Goal: Task Accomplishment & Management: Manage account settings

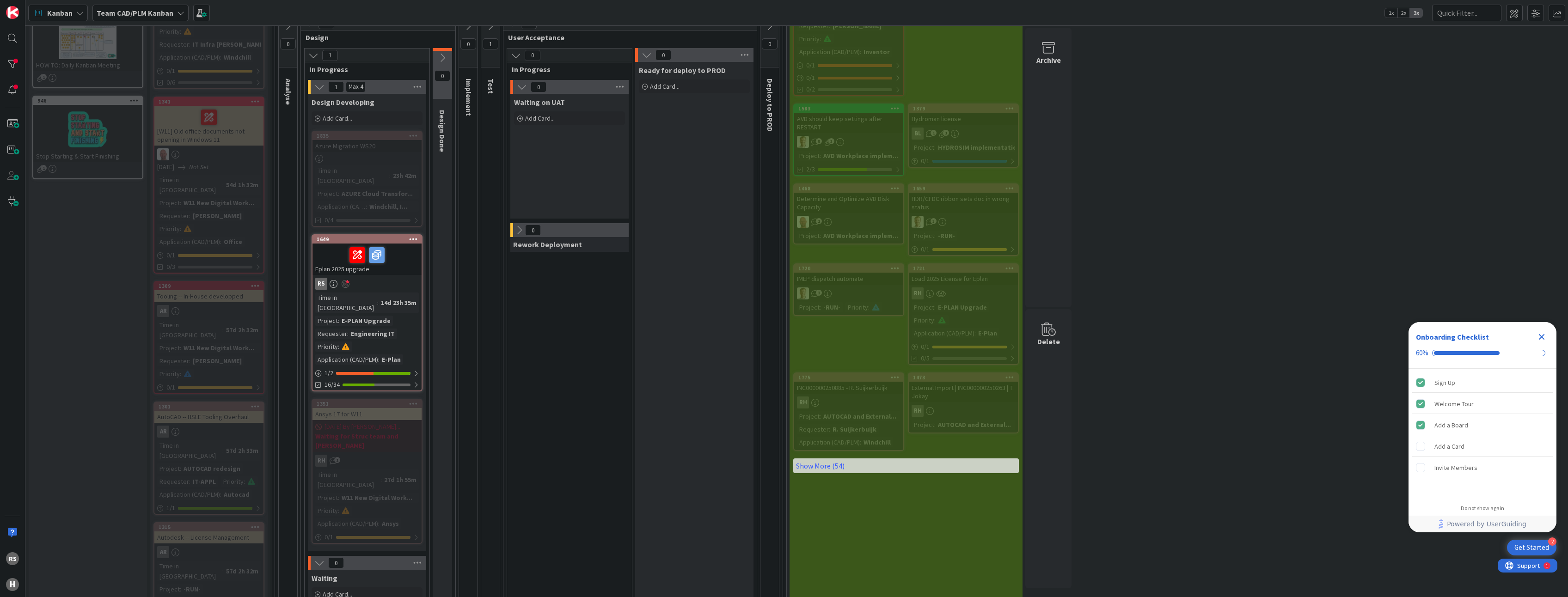
click at [1543, 338] on icon "Close Checklist" at bounding box center [1542, 337] width 6 height 6
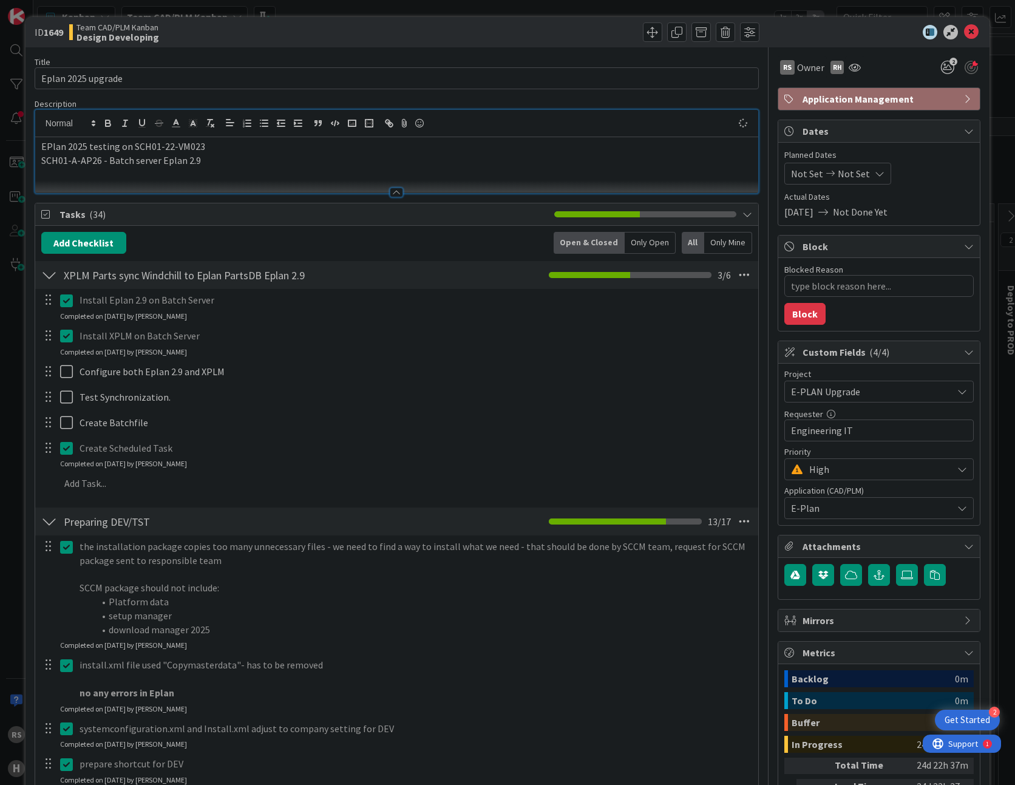
scroll to position [121, 0]
click at [966, 36] on icon at bounding box center [971, 32] width 15 height 15
click at [964, 33] on icon at bounding box center [971, 32] width 15 height 15
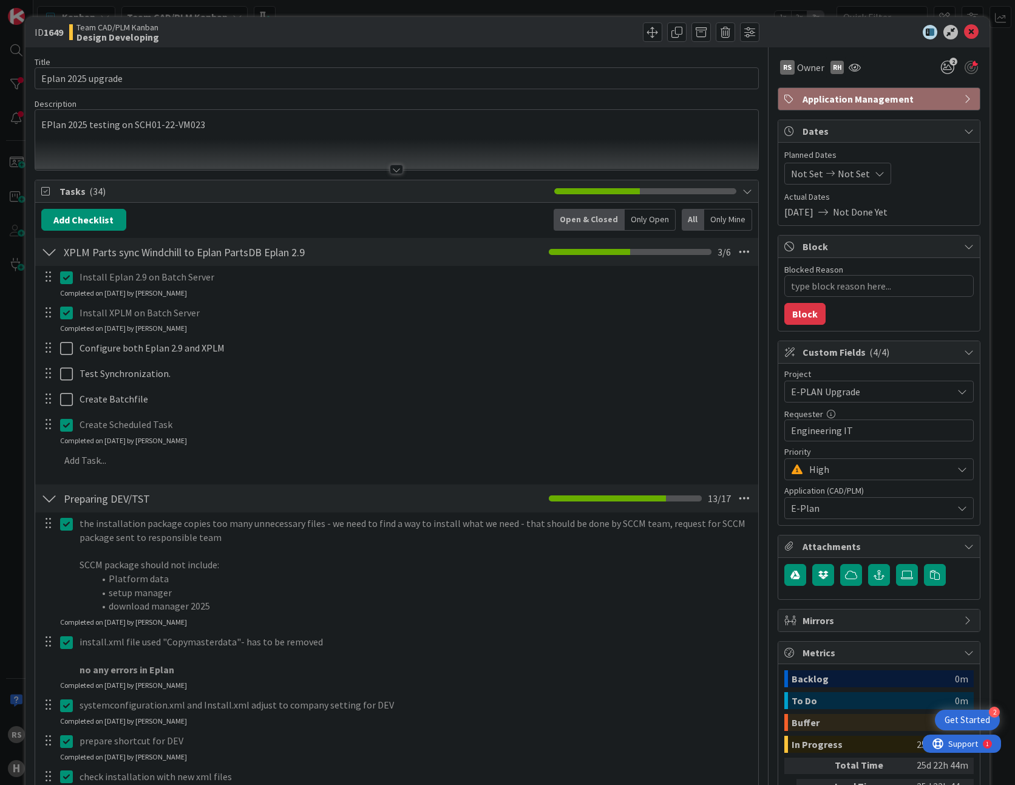
type textarea "x"
click at [964, 31] on icon at bounding box center [971, 32] width 15 height 15
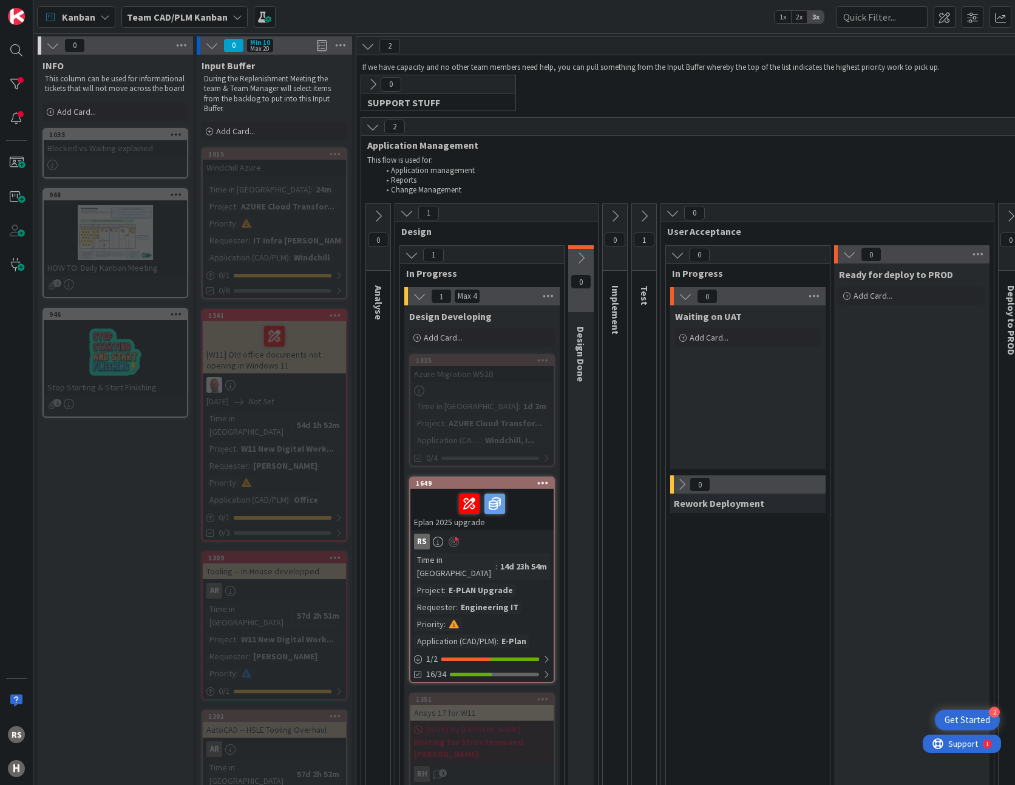
click at [161, 19] on b "Team CAD/PLM Kanban" at bounding box center [177, 17] width 101 height 12
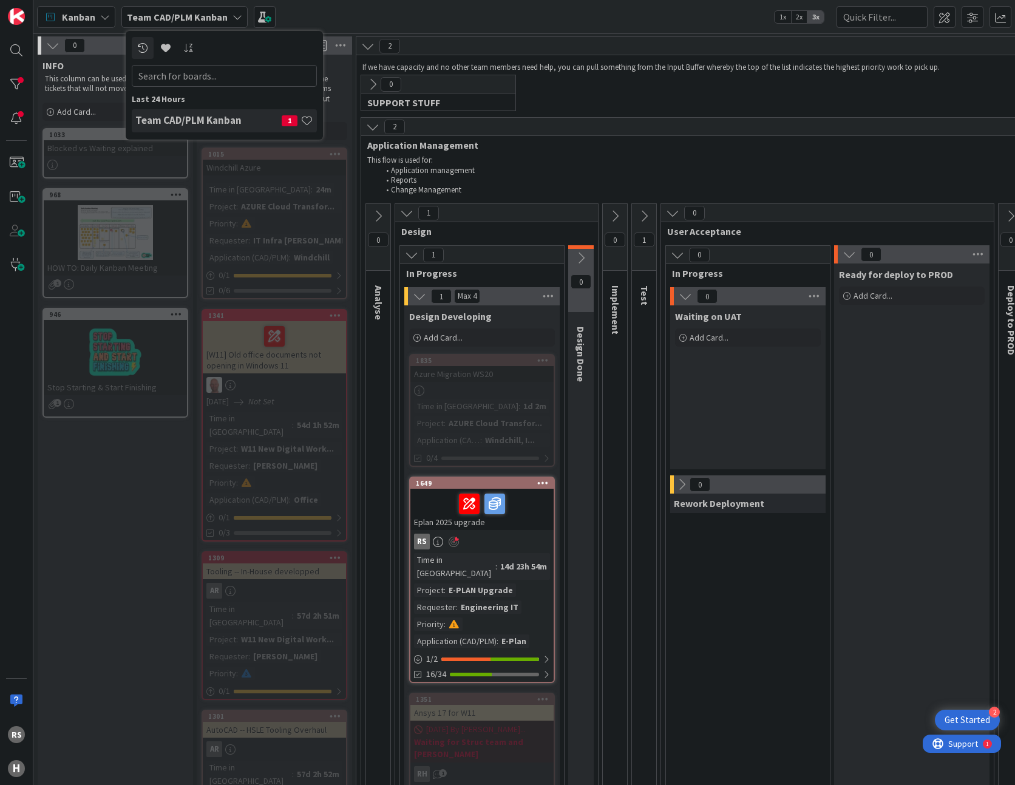
click at [161, 19] on b "Team CAD/PLM Kanban" at bounding box center [177, 17] width 101 height 12
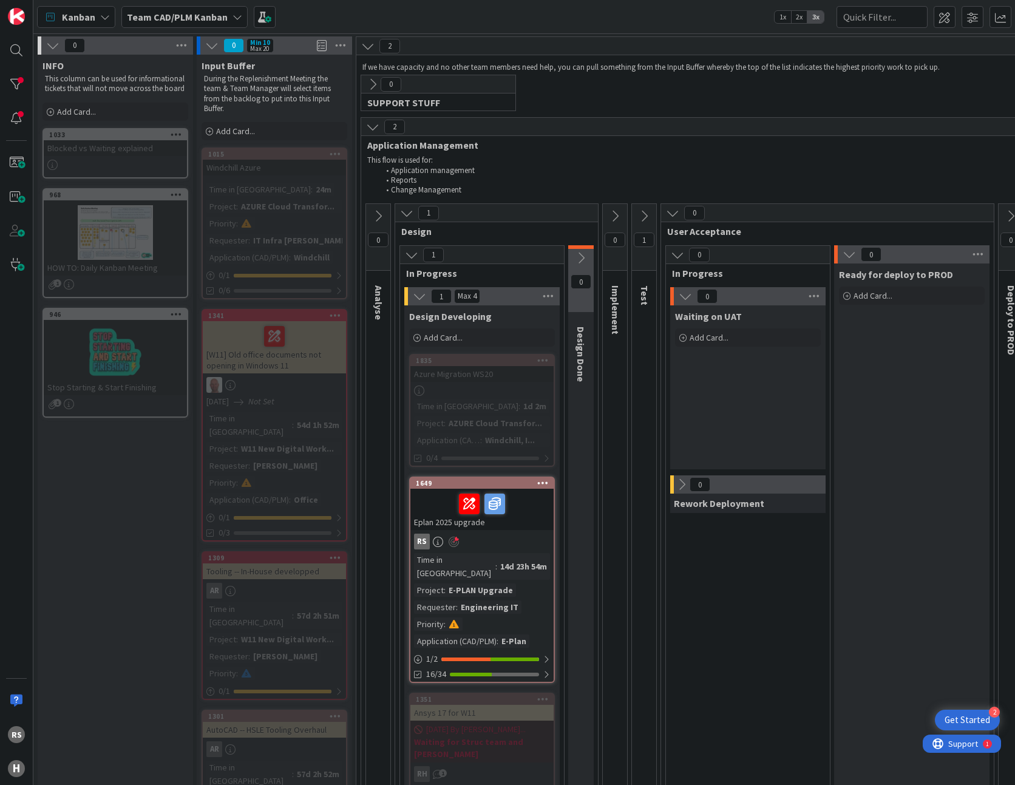
click at [90, 18] on span "Kanban" at bounding box center [78, 17] width 33 height 15
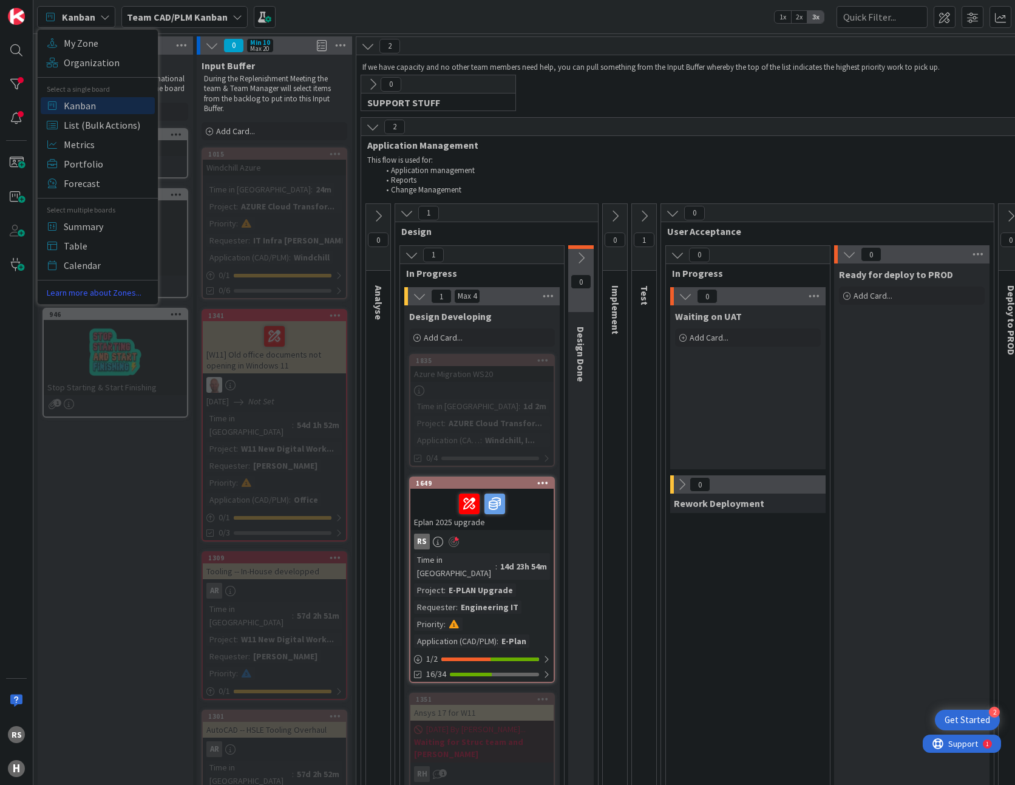
click at [90, 18] on span "Kanban" at bounding box center [78, 17] width 33 height 15
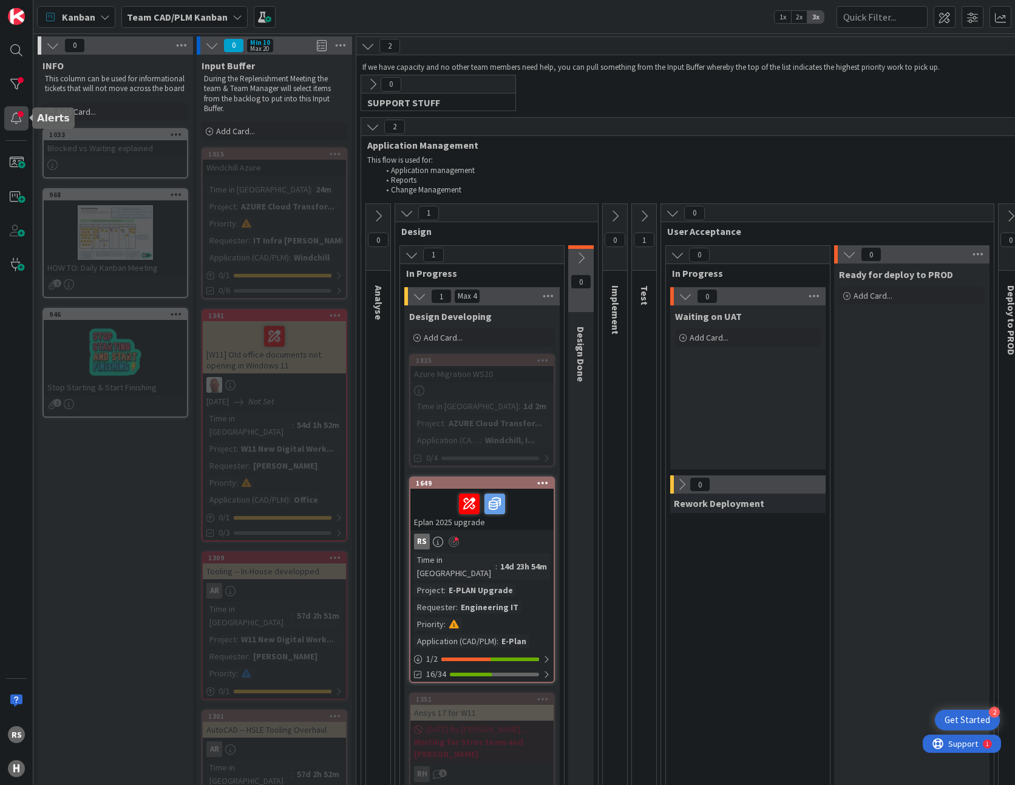
click at [15, 123] on div at bounding box center [16, 118] width 24 height 24
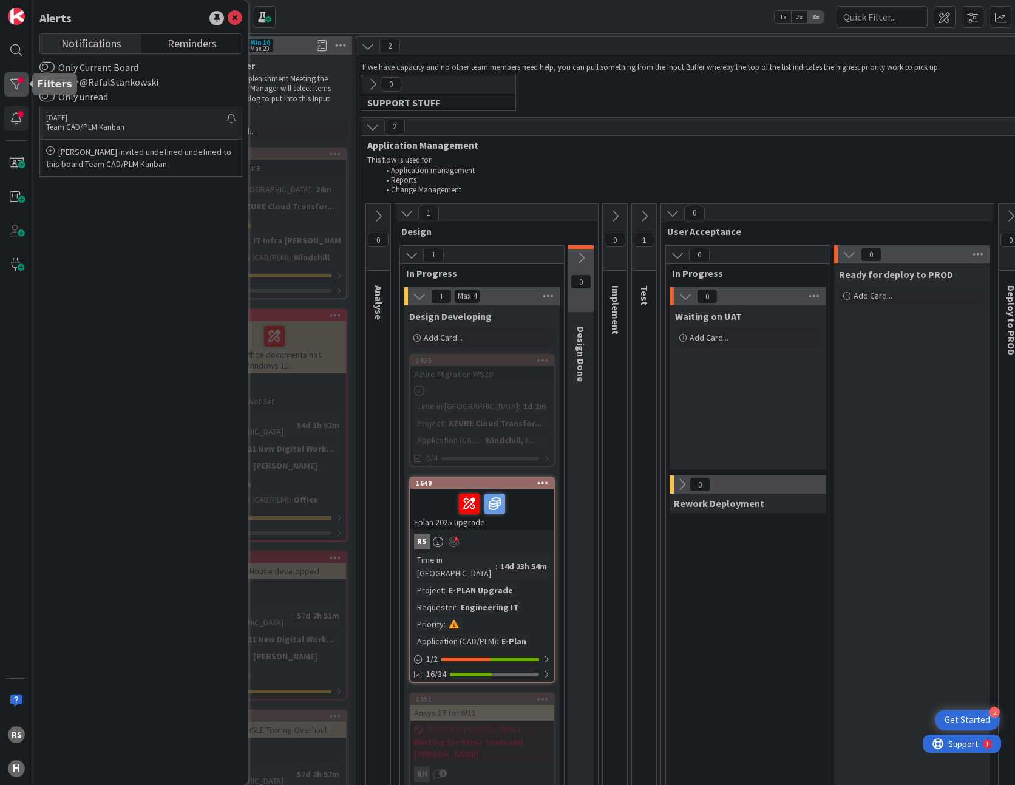
click at [14, 73] on div at bounding box center [16, 84] width 24 height 24
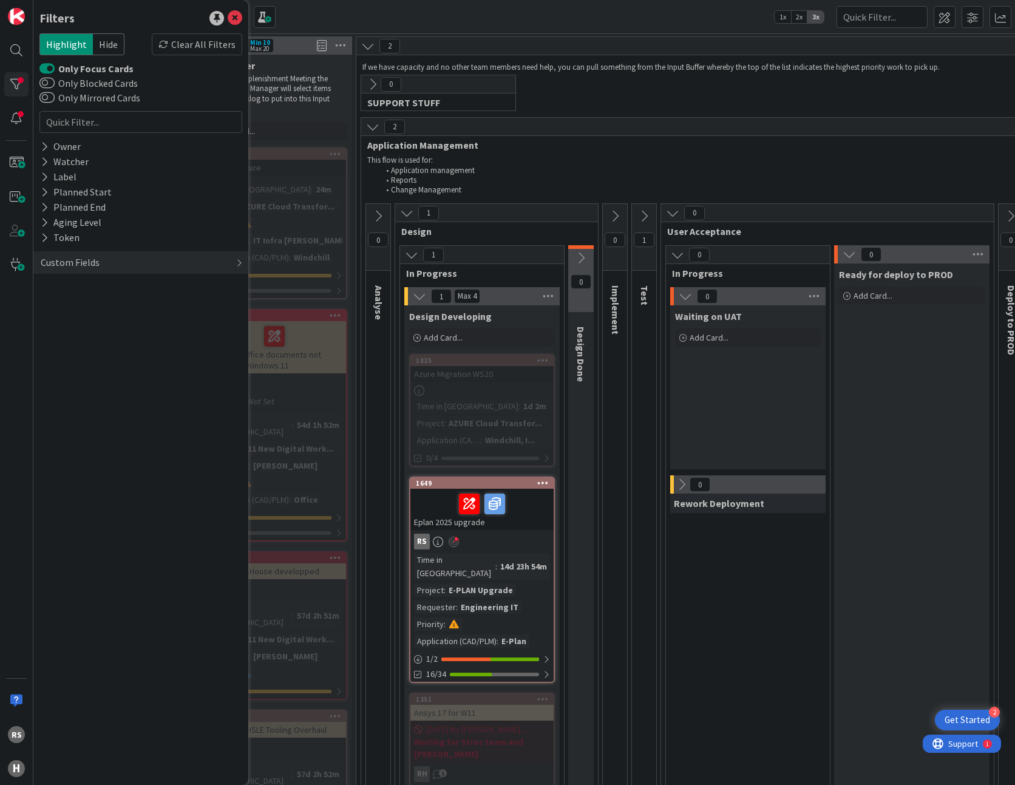
click at [134, 351] on div "Filters Highlight Hide Clear All Filters Only Focus Cards Only Blocked Cards On…" at bounding box center [140, 392] width 215 height 785
click at [471, 24] on div "Kanban My Zone Organization Select a single board Kanban List (Bulk Actions) Me…" at bounding box center [524, 16] width 982 height 33
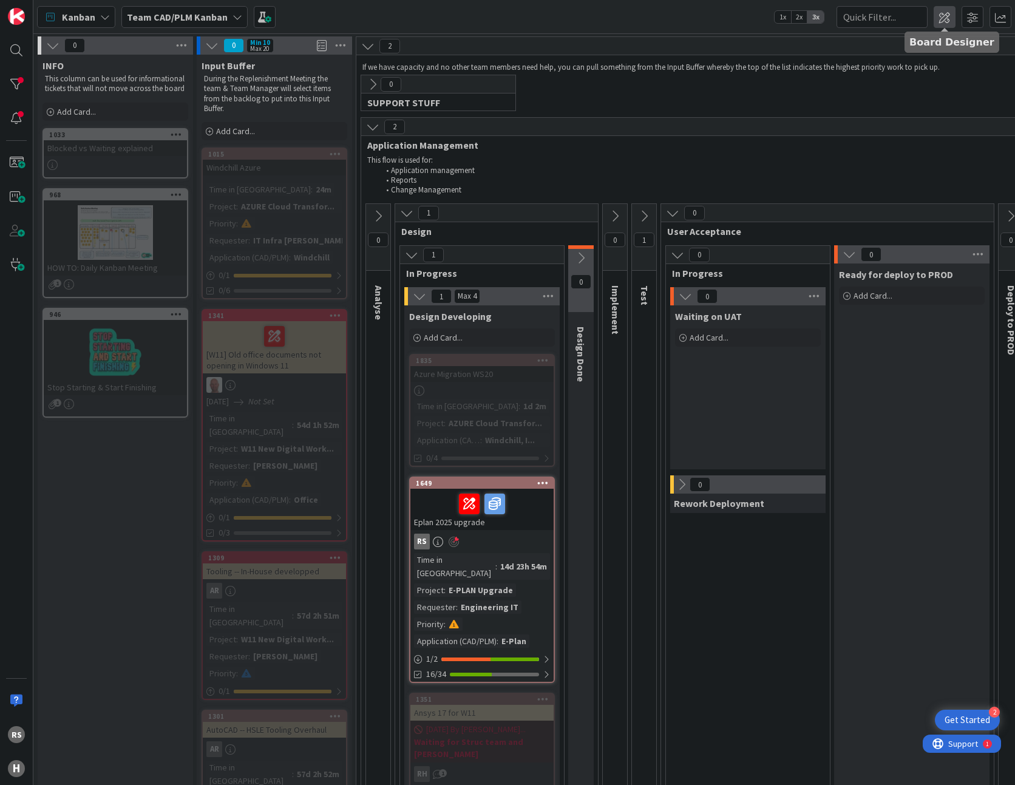
click at [948, 15] on span at bounding box center [945, 17] width 22 height 22
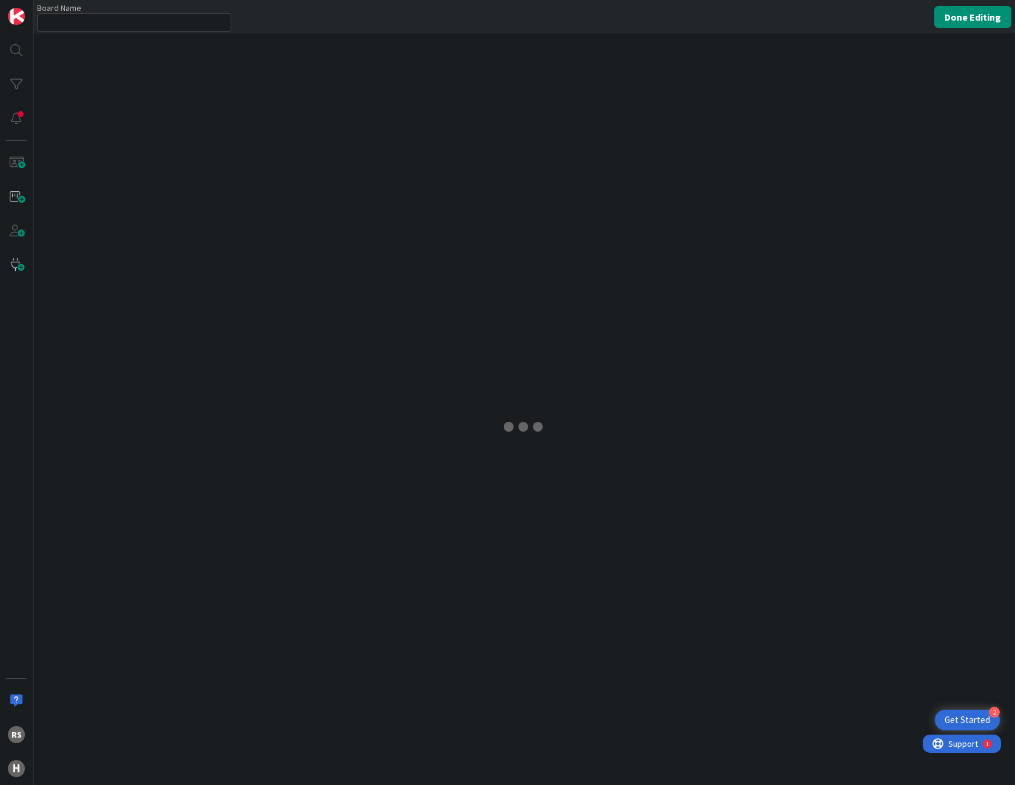
type input "Team CAD/PLM Kanban"
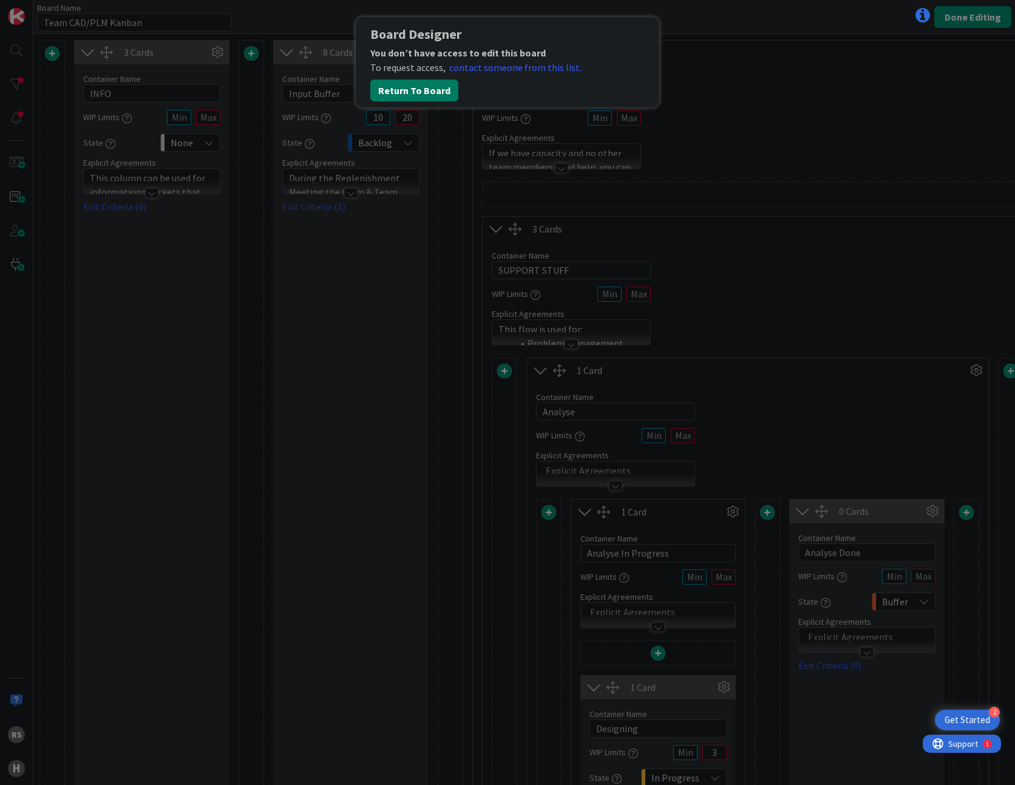
click at [424, 88] on button "Return To Board" at bounding box center [414, 91] width 88 height 22
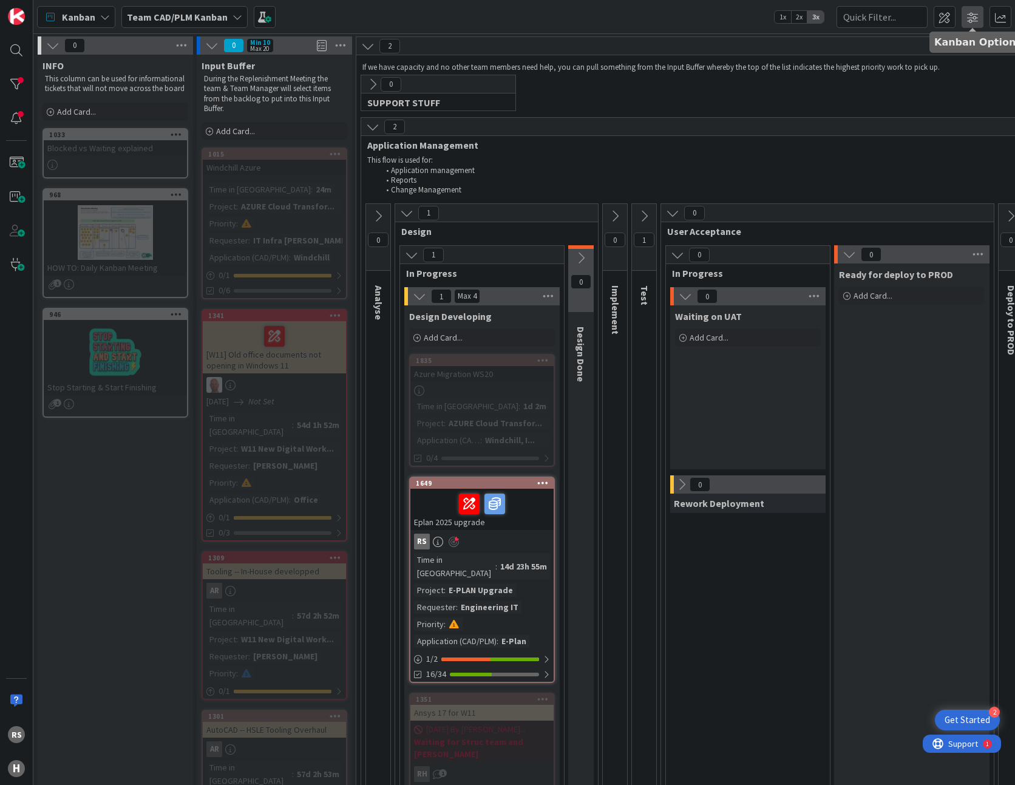
click at [965, 16] on span at bounding box center [972, 17] width 22 height 22
